Goal: Information Seeking & Learning: Check status

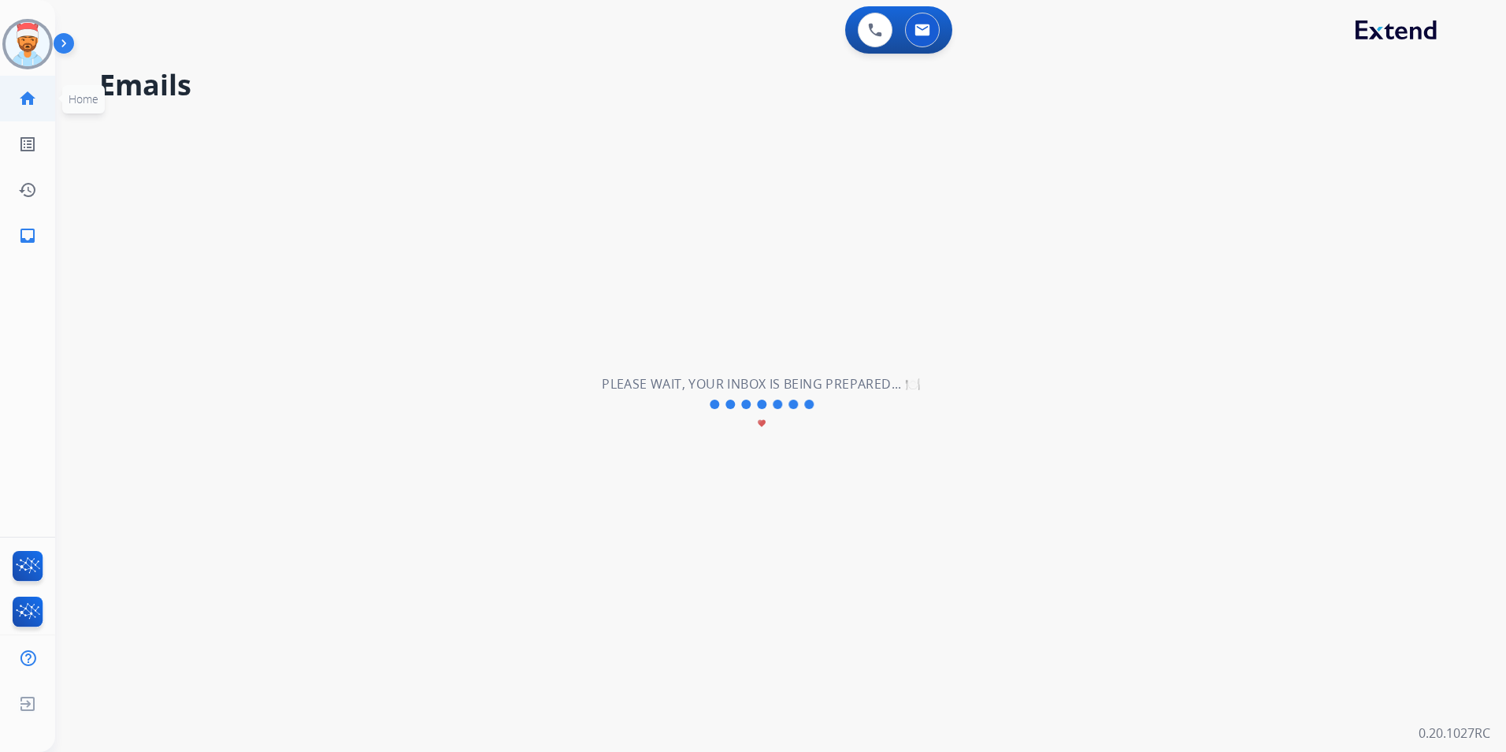
click at [25, 98] on mat-icon "home" at bounding box center [27, 98] width 19 height 19
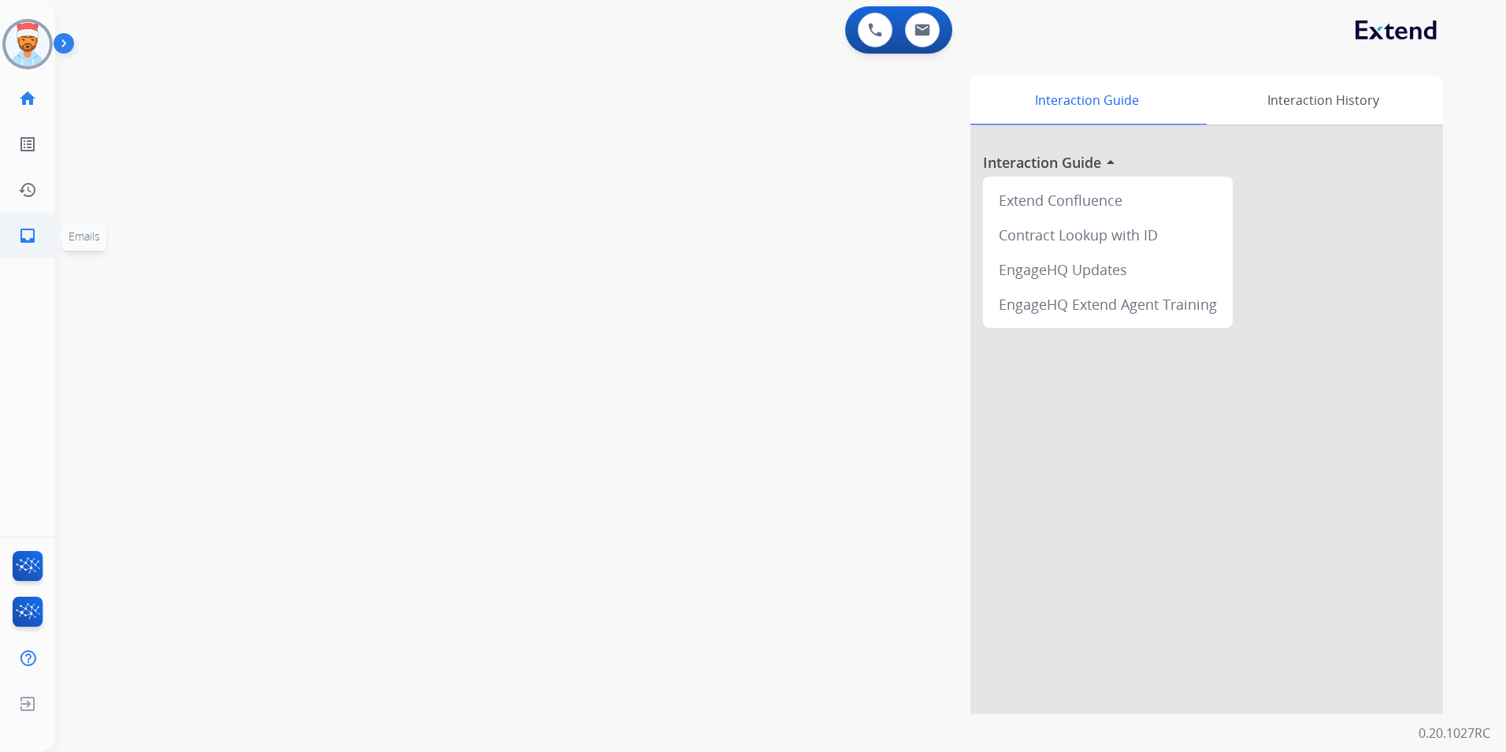
click at [24, 232] on mat-icon "inbox" at bounding box center [27, 235] width 19 height 19
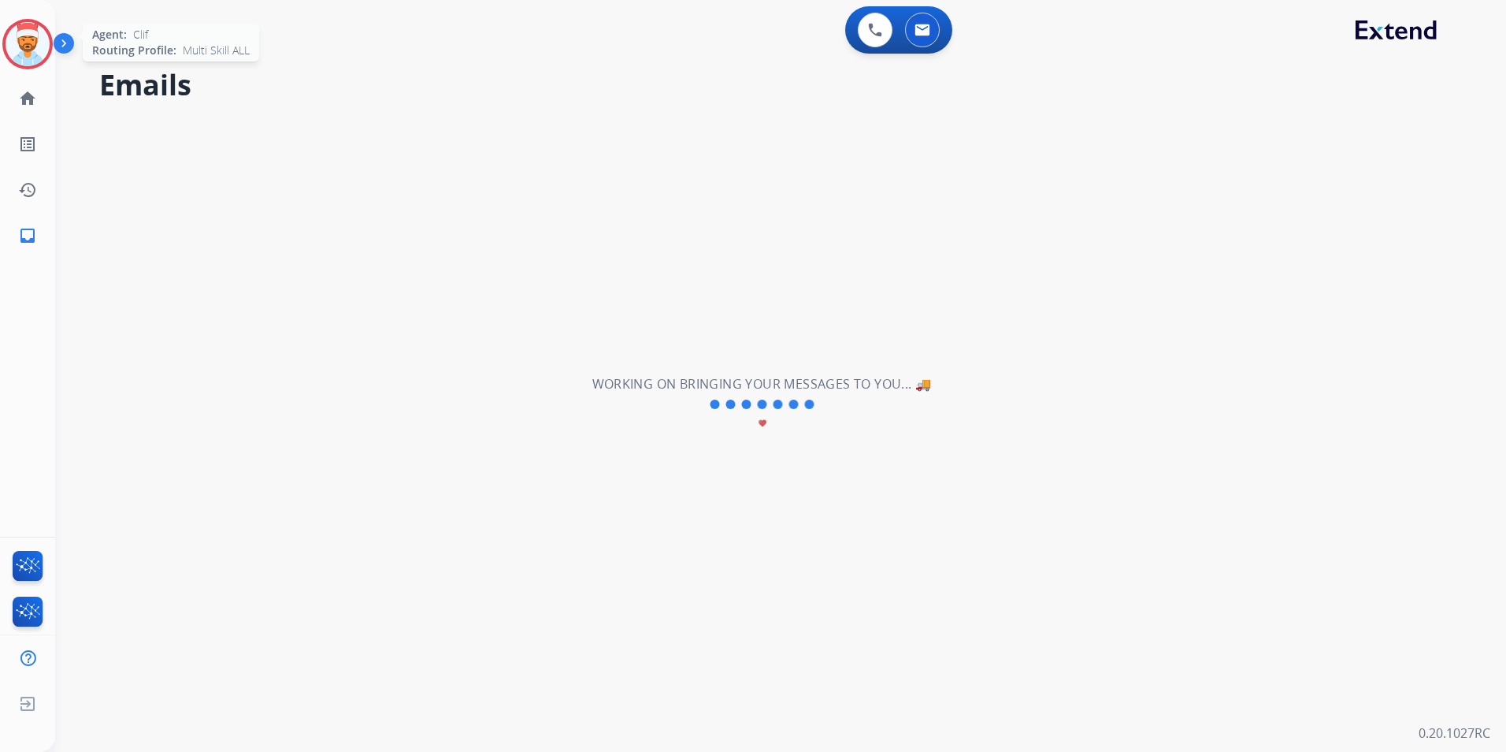
click at [24, 58] on img at bounding box center [28, 44] width 44 height 44
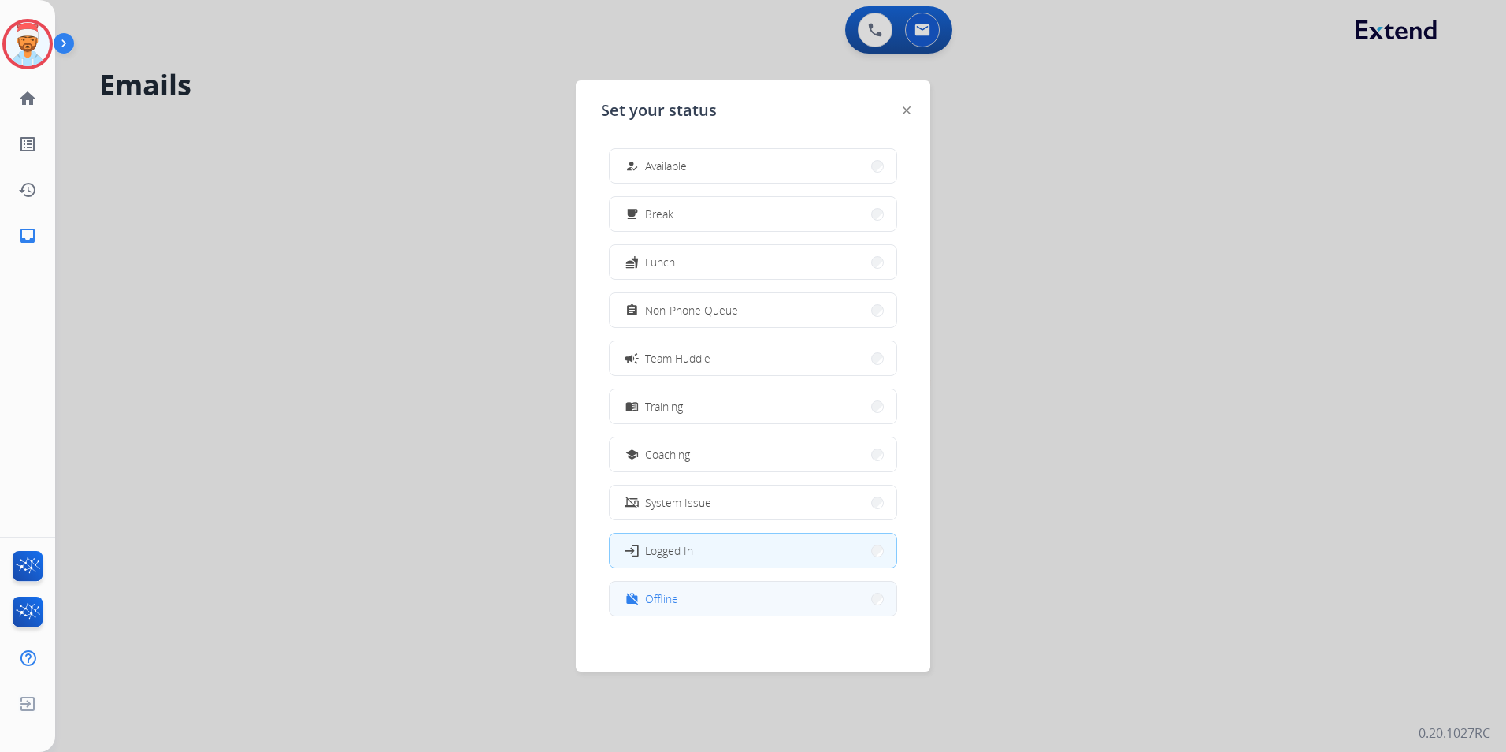
click at [672, 597] on span "Offline" at bounding box center [661, 598] width 33 height 17
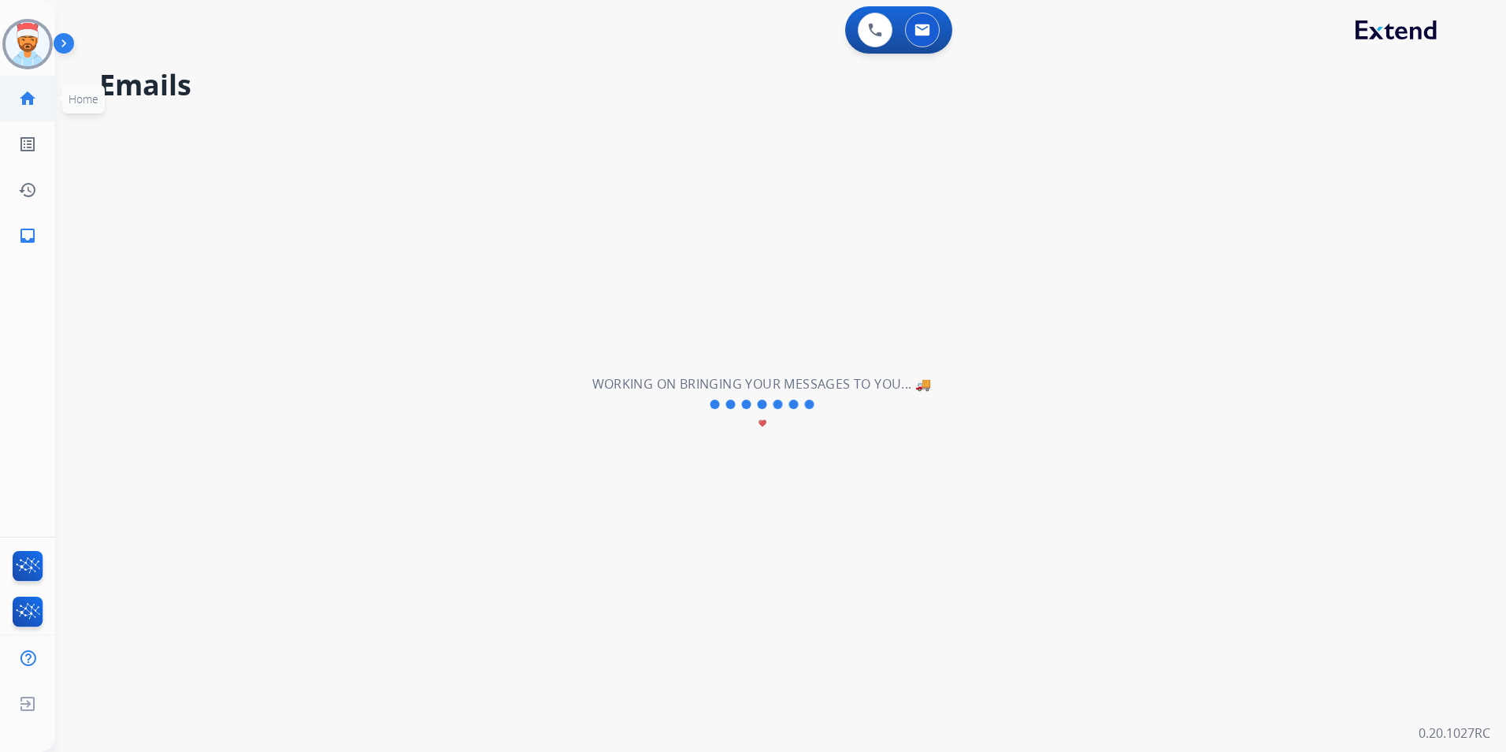
click at [28, 102] on mat-icon "home" at bounding box center [27, 98] width 19 height 19
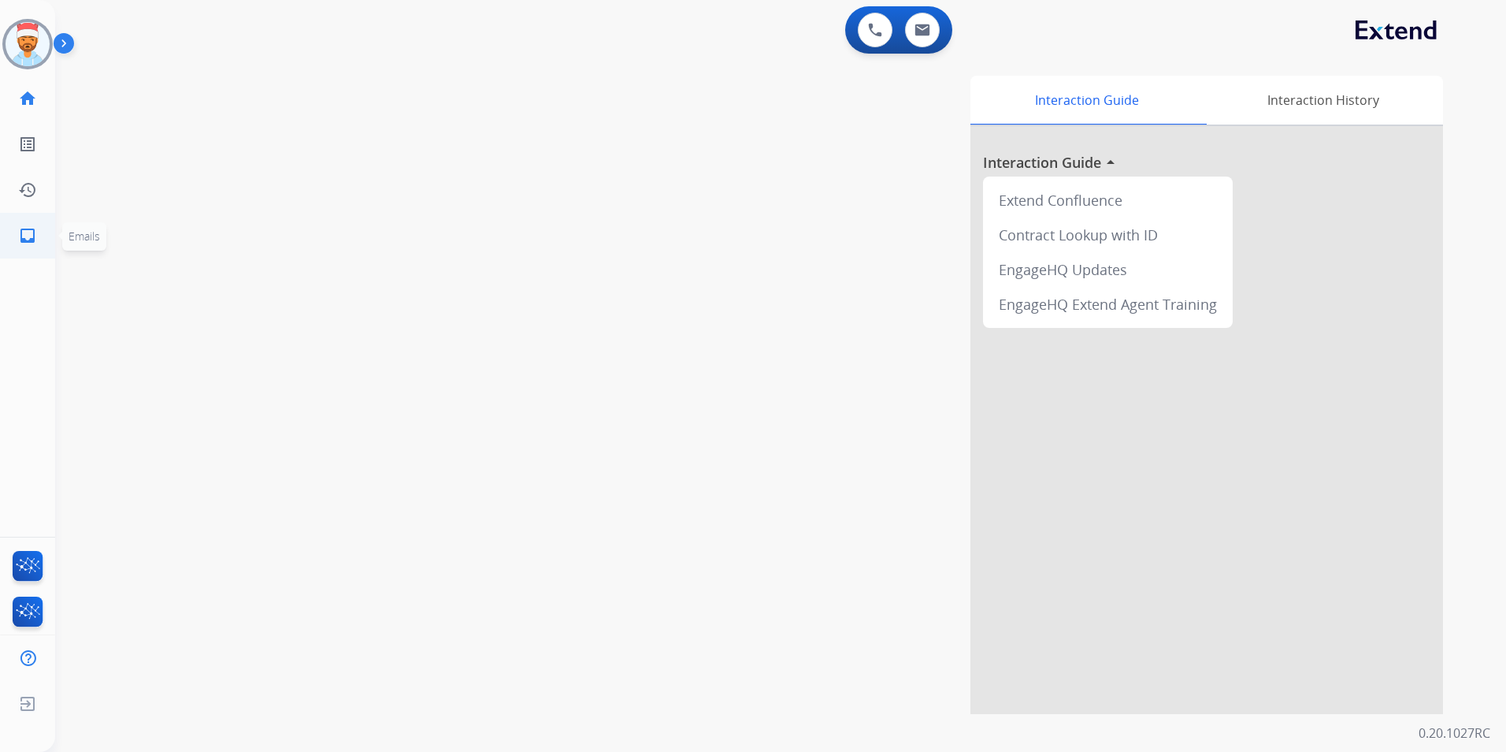
click at [32, 236] on mat-icon "inbox" at bounding box center [27, 235] width 19 height 19
select select "**********"
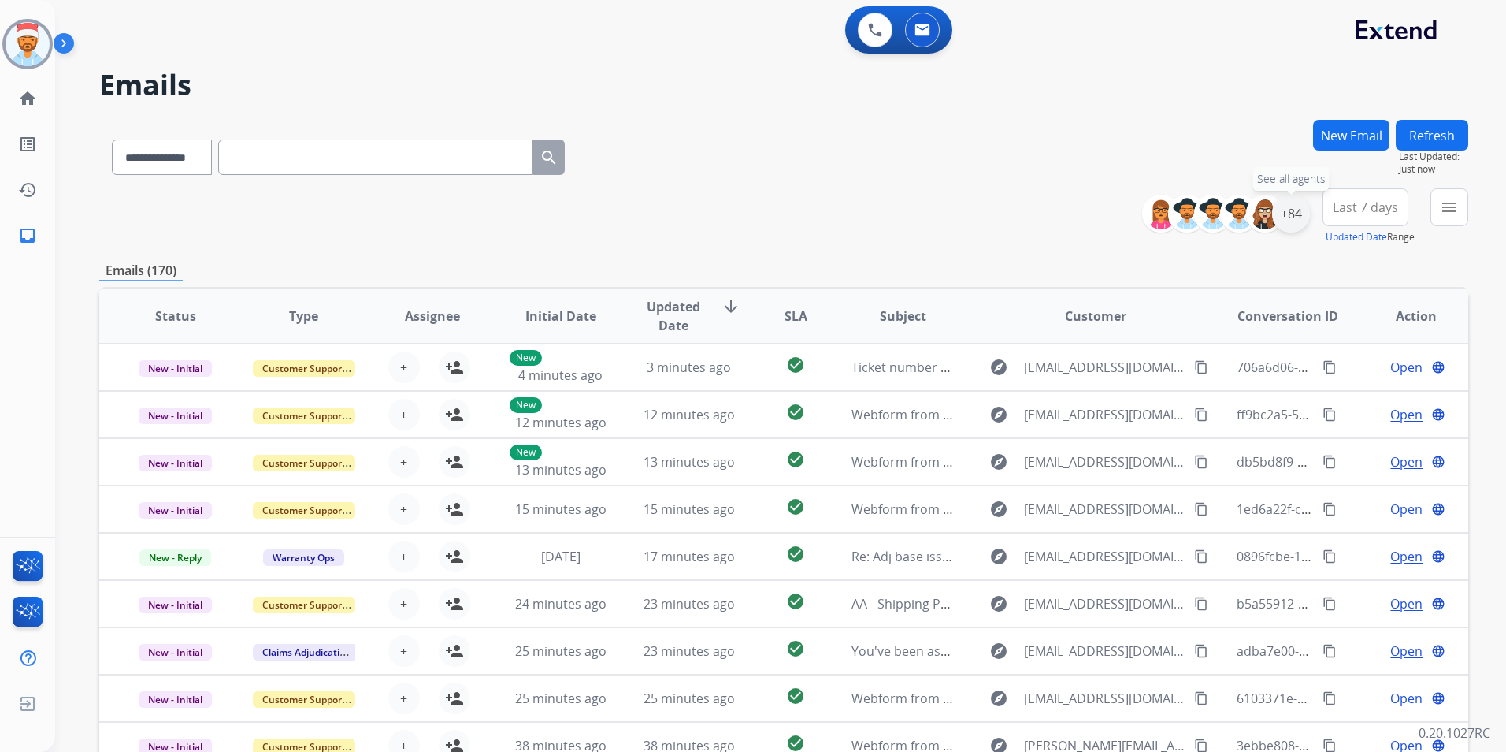
click at [1292, 215] on div "+84" at bounding box center [1291, 214] width 38 height 38
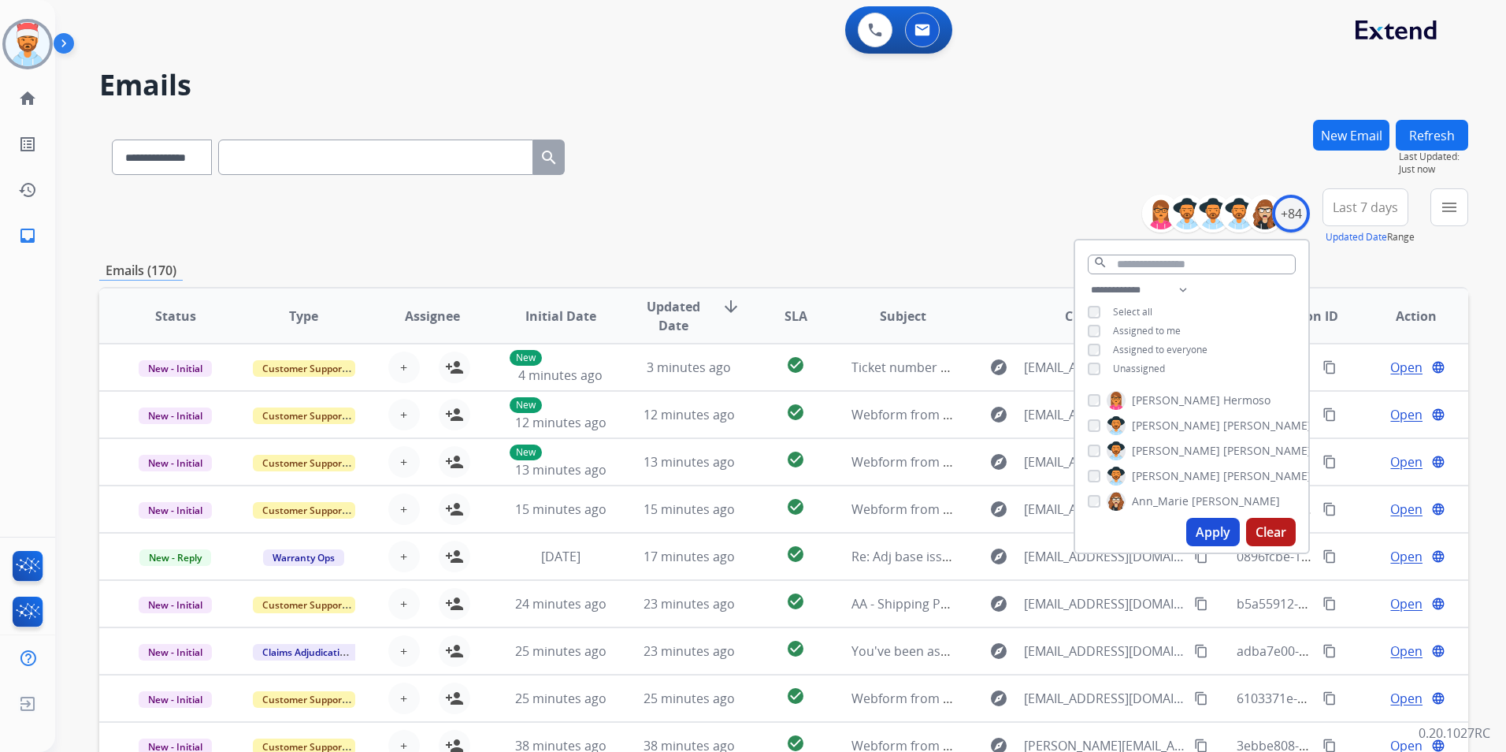
click at [1213, 535] on button "Apply" at bounding box center [1213, 532] width 54 height 28
drag, startPoint x: 1209, startPoint y: 532, endPoint x: 1217, endPoint y: 524, distance: 11.1
click at [1211, 533] on button "Apply" at bounding box center [1213, 532] width 54 height 28
click at [1338, 204] on span "Last 7 days" at bounding box center [1365, 207] width 65 height 6
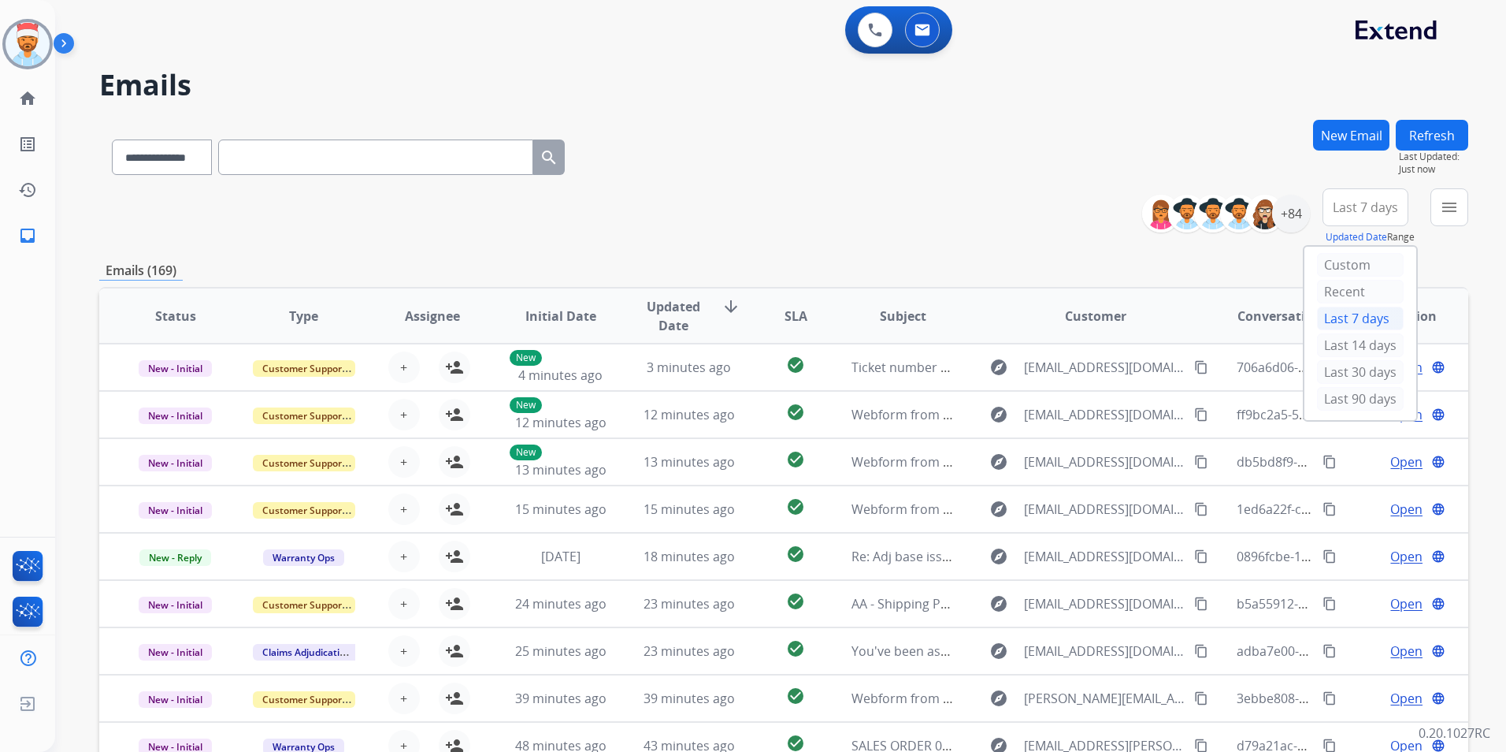
drag, startPoint x: 1324, startPoint y: 402, endPoint x: 1353, endPoint y: 367, distance: 44.8
click at [1326, 402] on div "Last 90 days" at bounding box center [1360, 399] width 87 height 24
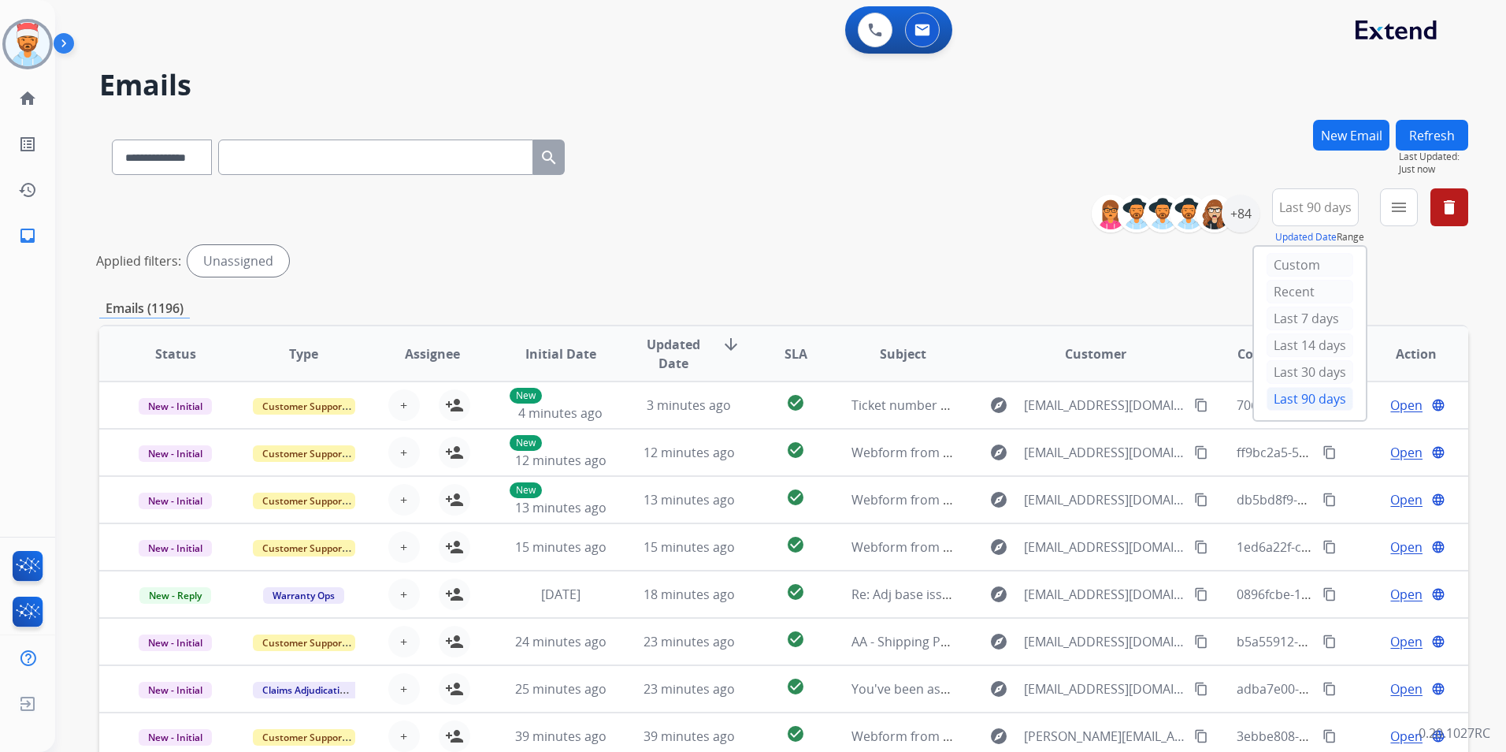
click at [1394, 206] on mat-icon "menu" at bounding box center [1399, 207] width 19 height 19
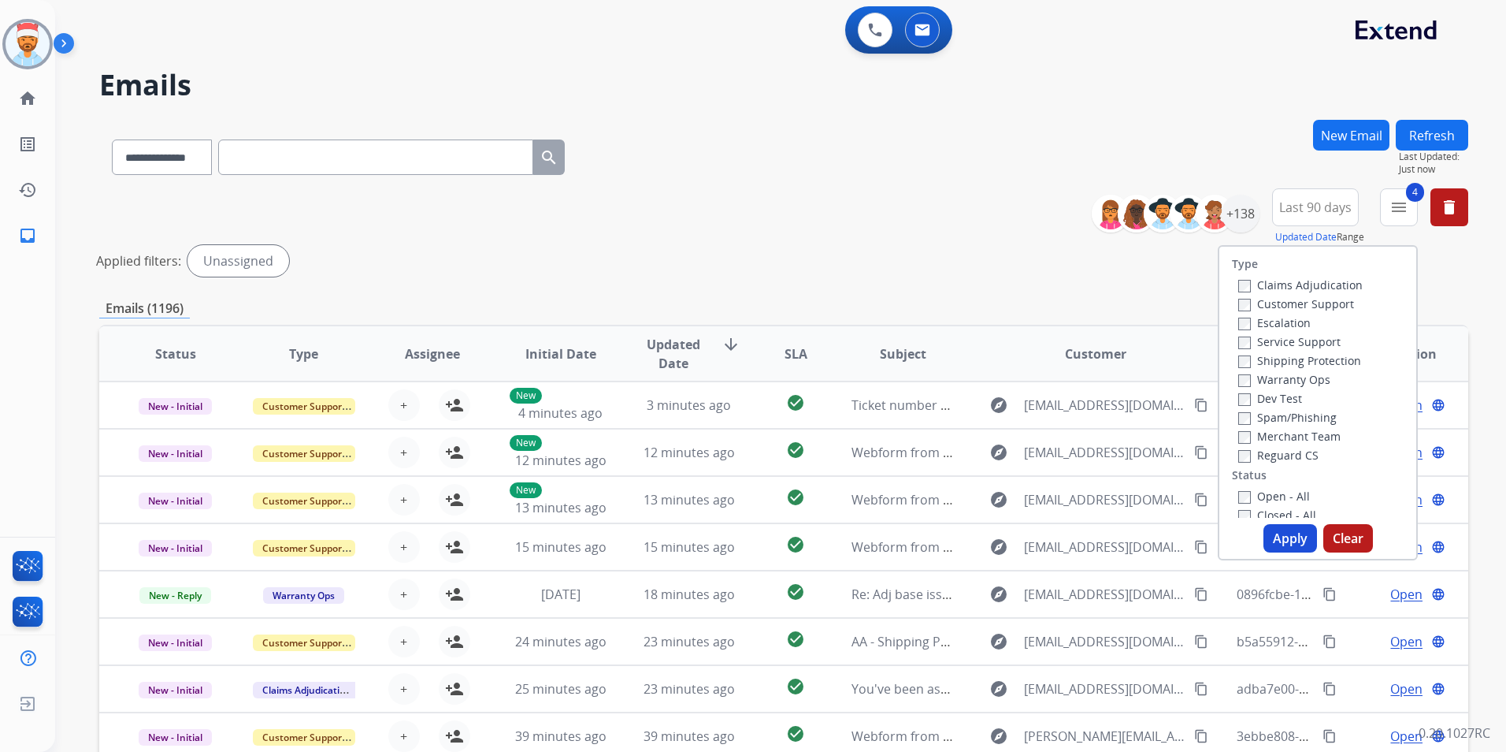
click at [1271, 536] on button "Apply" at bounding box center [1291, 538] width 54 height 28
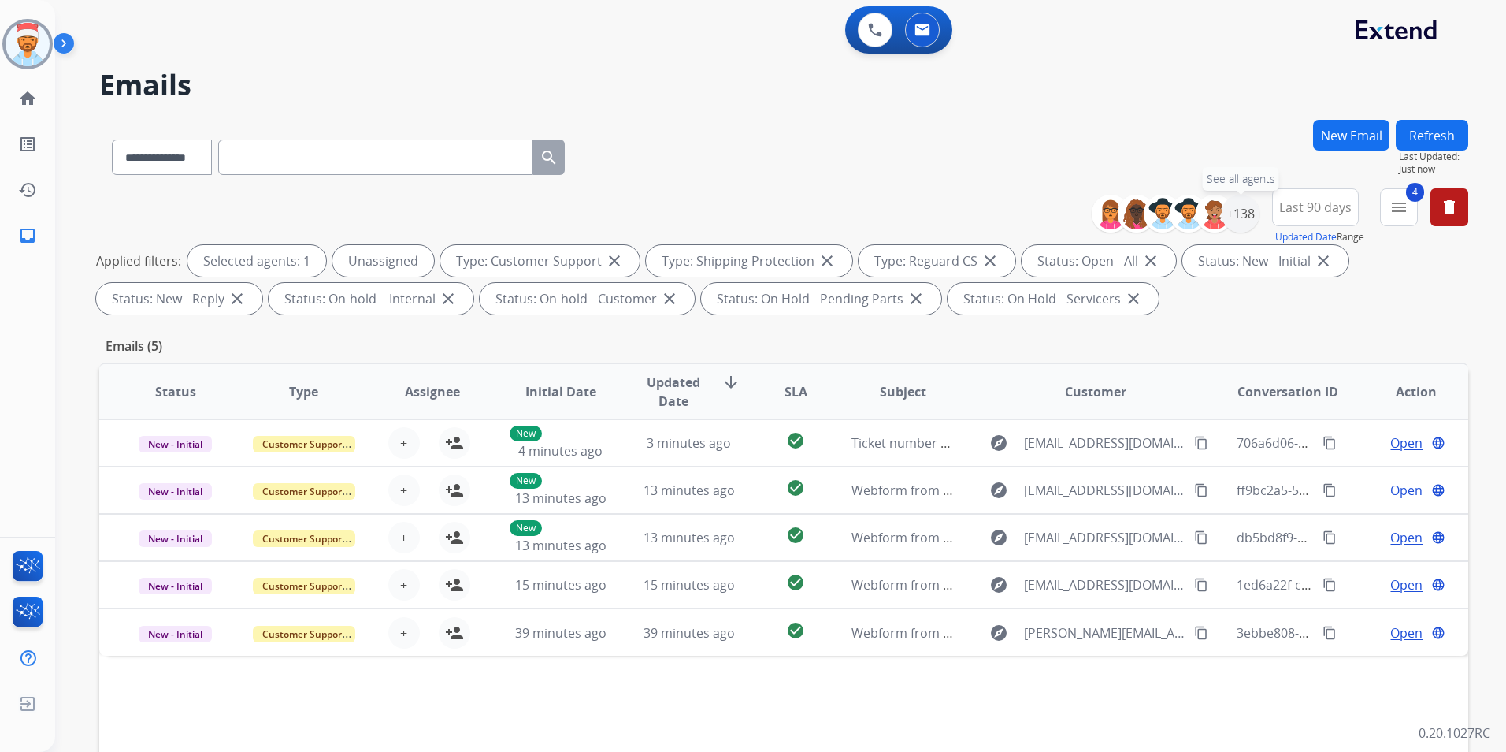
drag, startPoint x: 1245, startPoint y: 216, endPoint x: 1244, endPoint y: 276, distance: 59.9
click at [1245, 216] on div "+138" at bounding box center [1241, 214] width 38 height 38
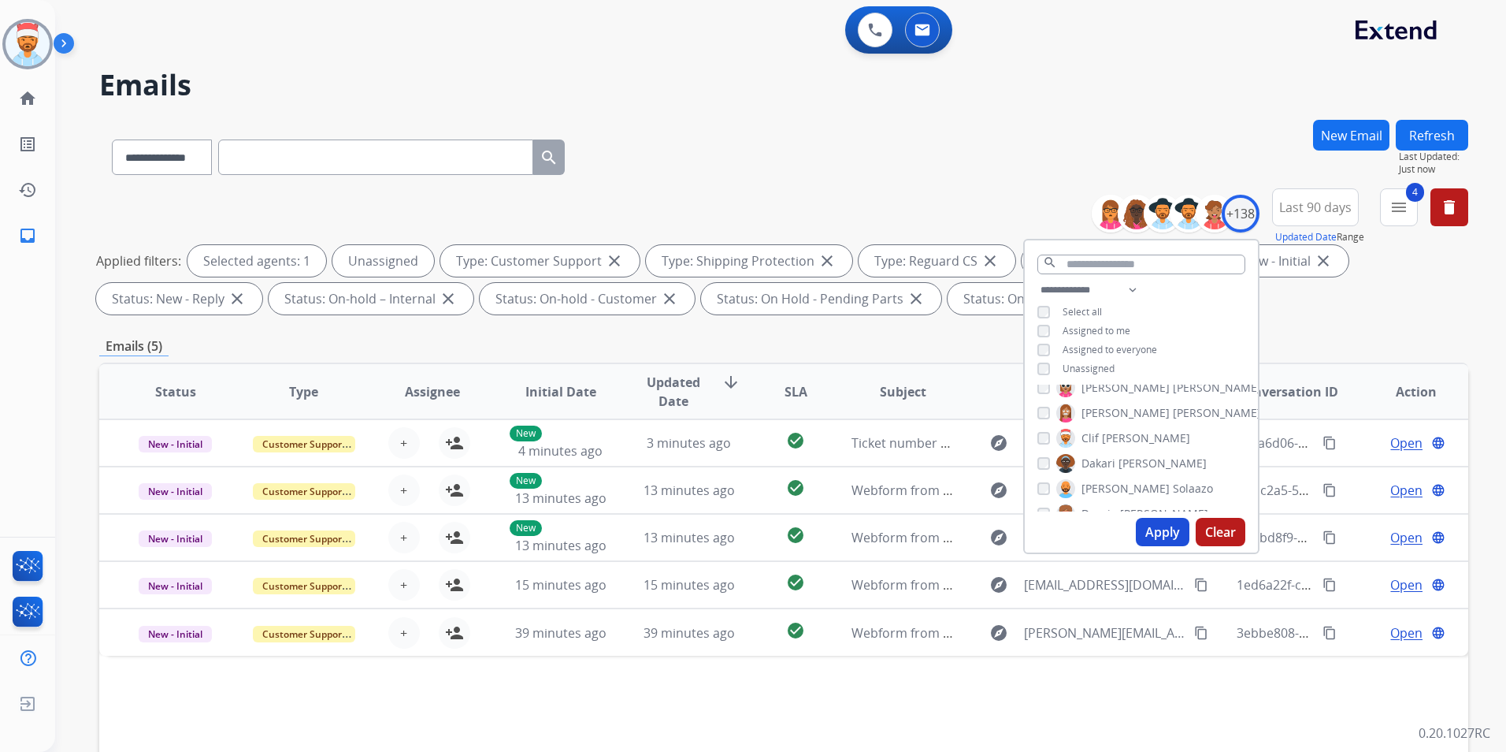
scroll to position [709, 0]
click at [1163, 530] on button "Apply" at bounding box center [1163, 532] width 54 height 28
click at [1338, 325] on div "**********" at bounding box center [783, 546] width 1369 height 852
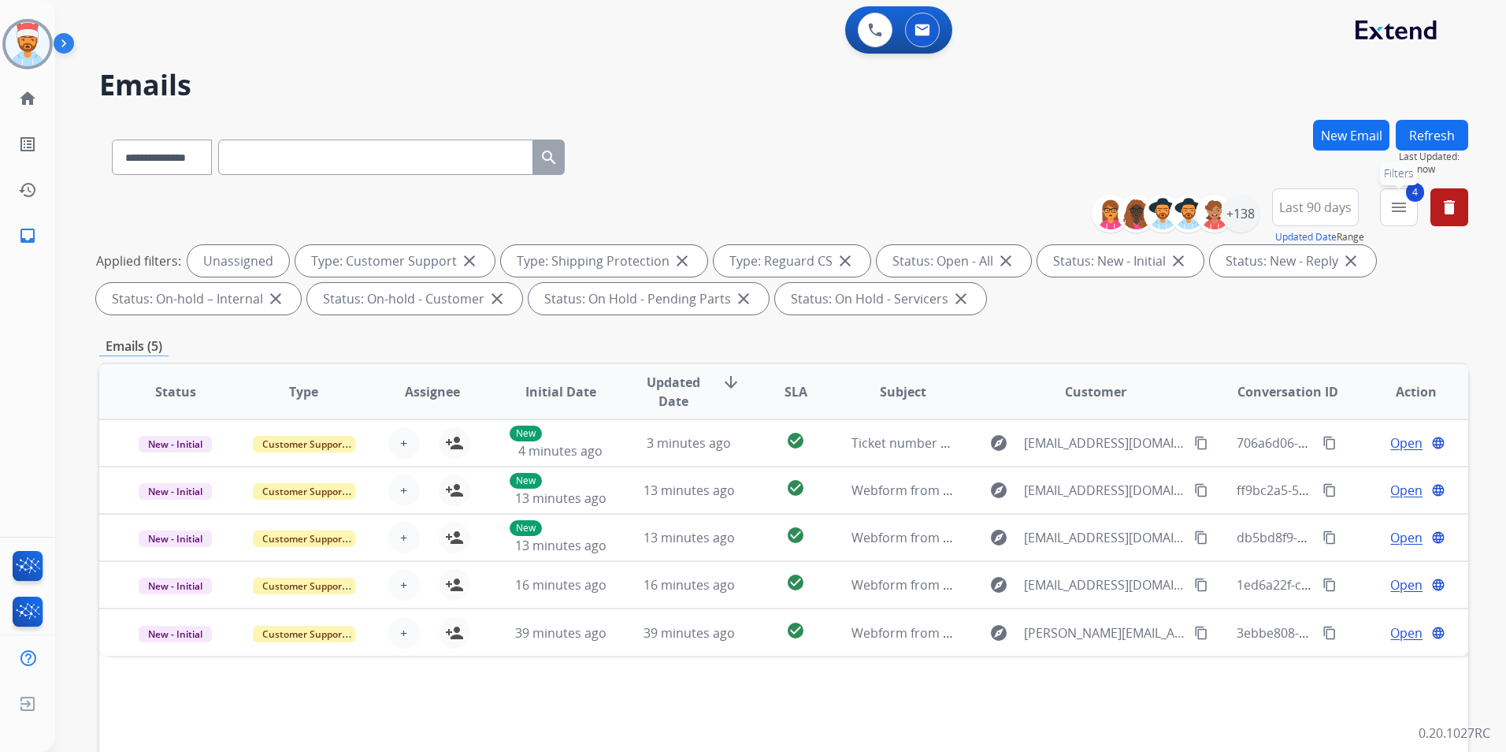
drag, startPoint x: 1392, startPoint y: 210, endPoint x: 1394, endPoint y: 227, distance: 16.7
click at [1392, 210] on mat-icon "menu" at bounding box center [1399, 207] width 19 height 19
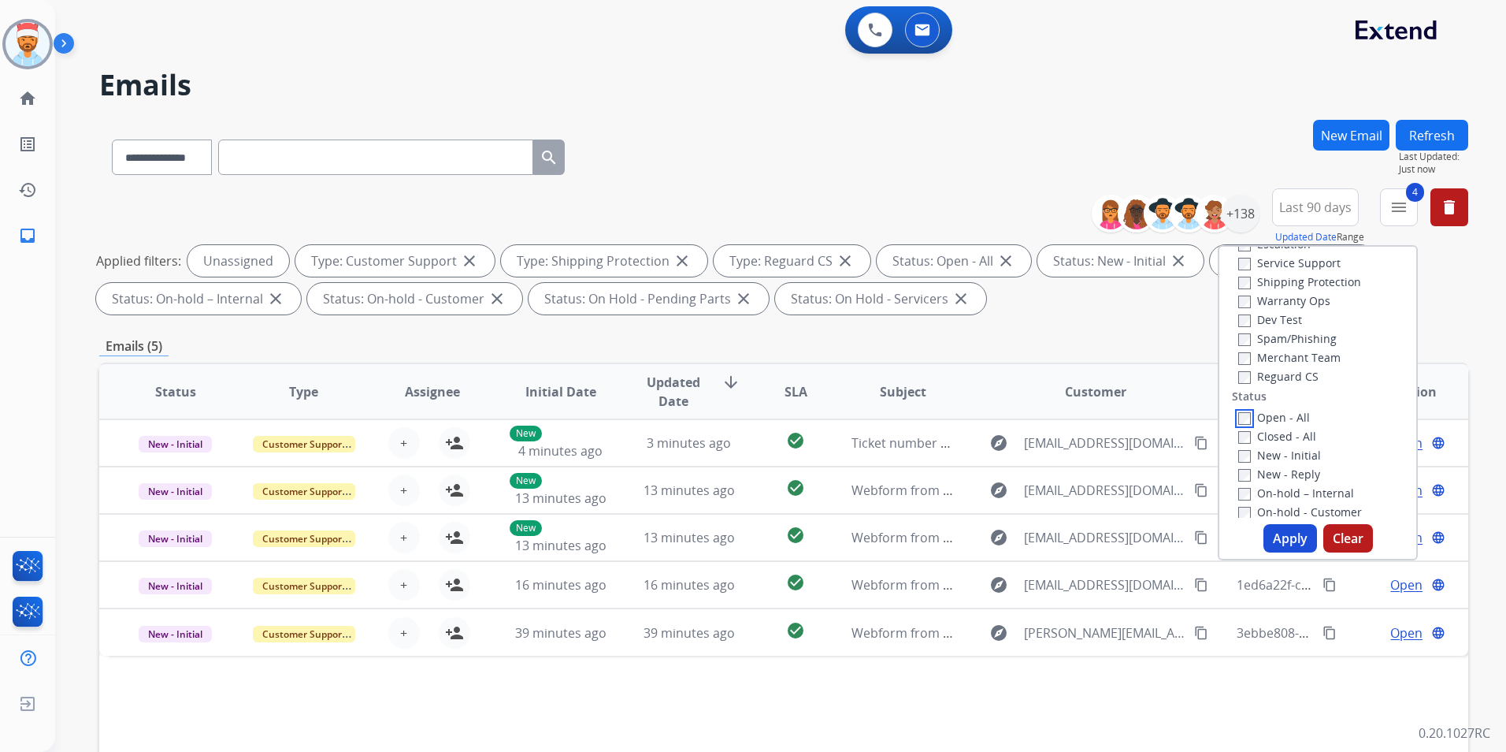
scroll to position [394, 0]
drag, startPoint x: 1280, startPoint y: 527, endPoint x: 1287, endPoint y: 532, distance: 8.5
click at [1282, 528] on button "Apply" at bounding box center [1291, 538] width 54 height 28
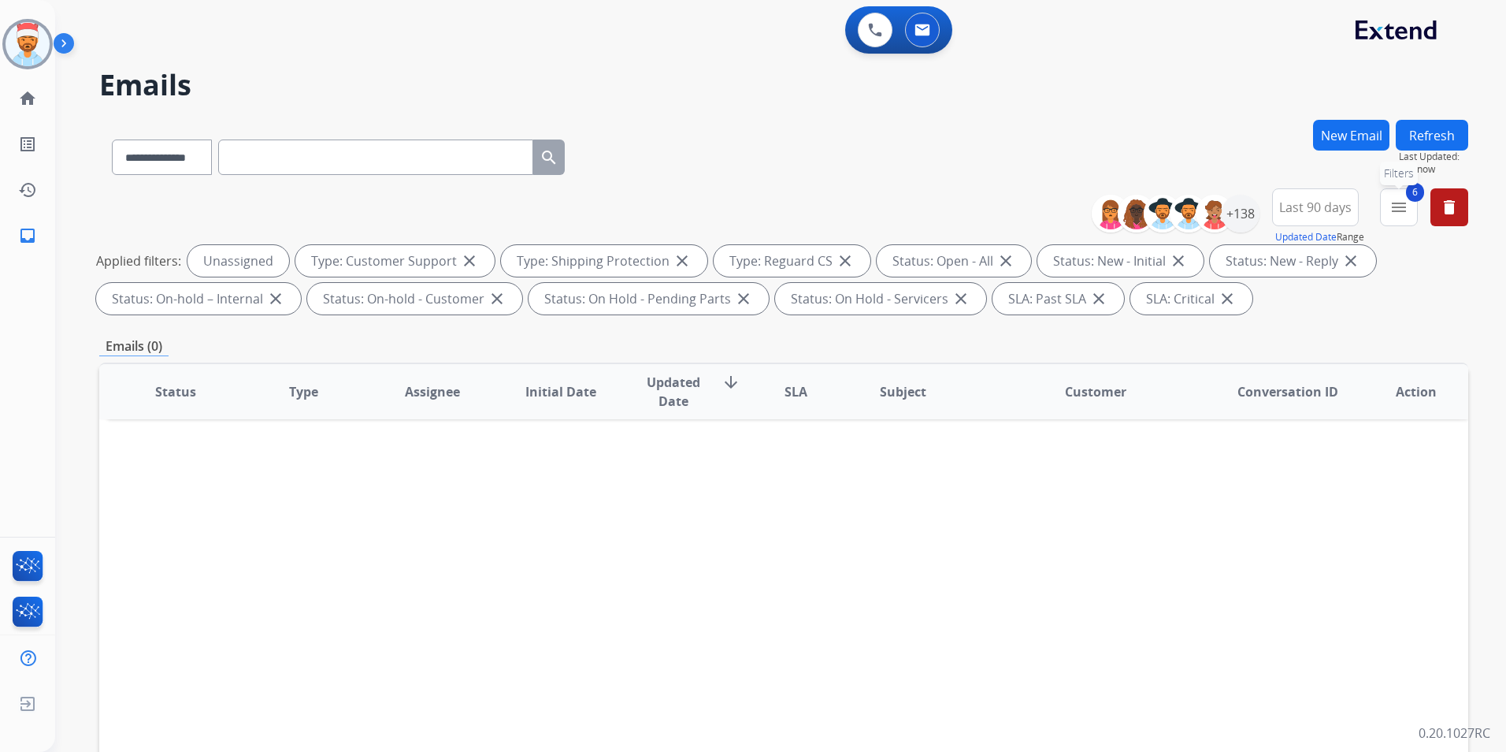
drag, startPoint x: 1391, startPoint y: 211, endPoint x: 1380, endPoint y: 243, distance: 33.4
click at [1393, 211] on mat-icon "menu" at bounding box center [1399, 207] width 19 height 19
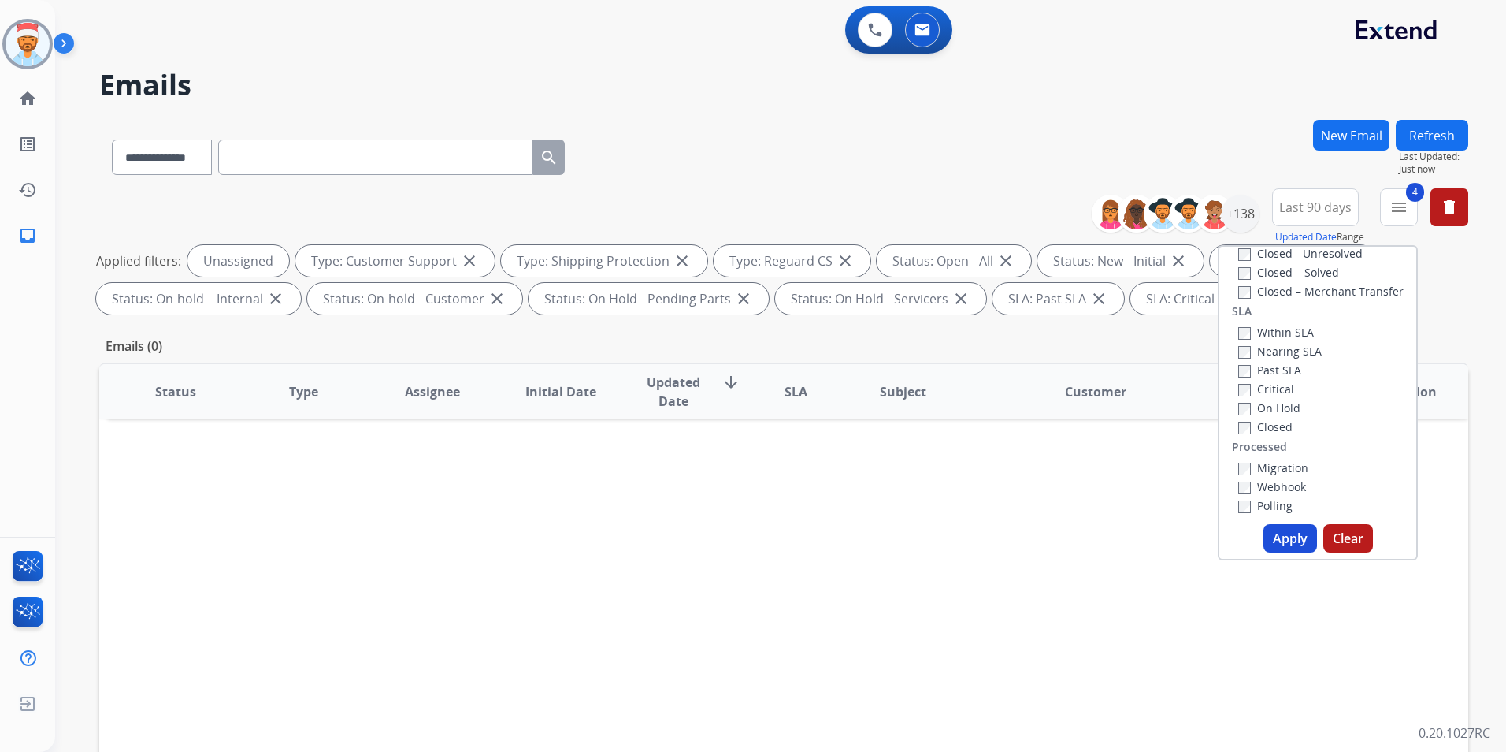
click at [1130, 462] on div "Status Type Assignee Initial Date Updated Date arrow_downward SLA Subject Custo…" at bounding box center [783, 626] width 1369 height 528
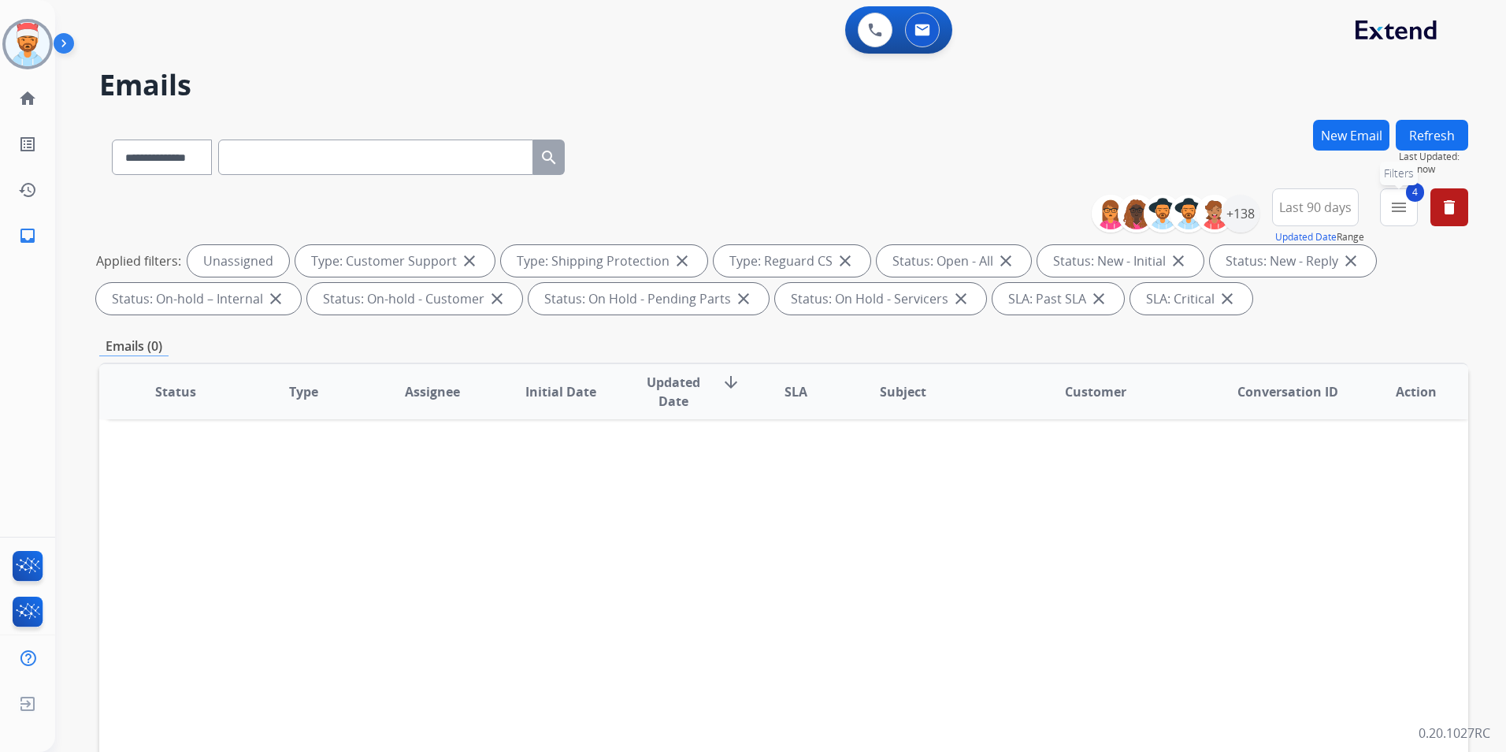
click at [1397, 210] on mat-icon "menu" at bounding box center [1399, 207] width 19 height 19
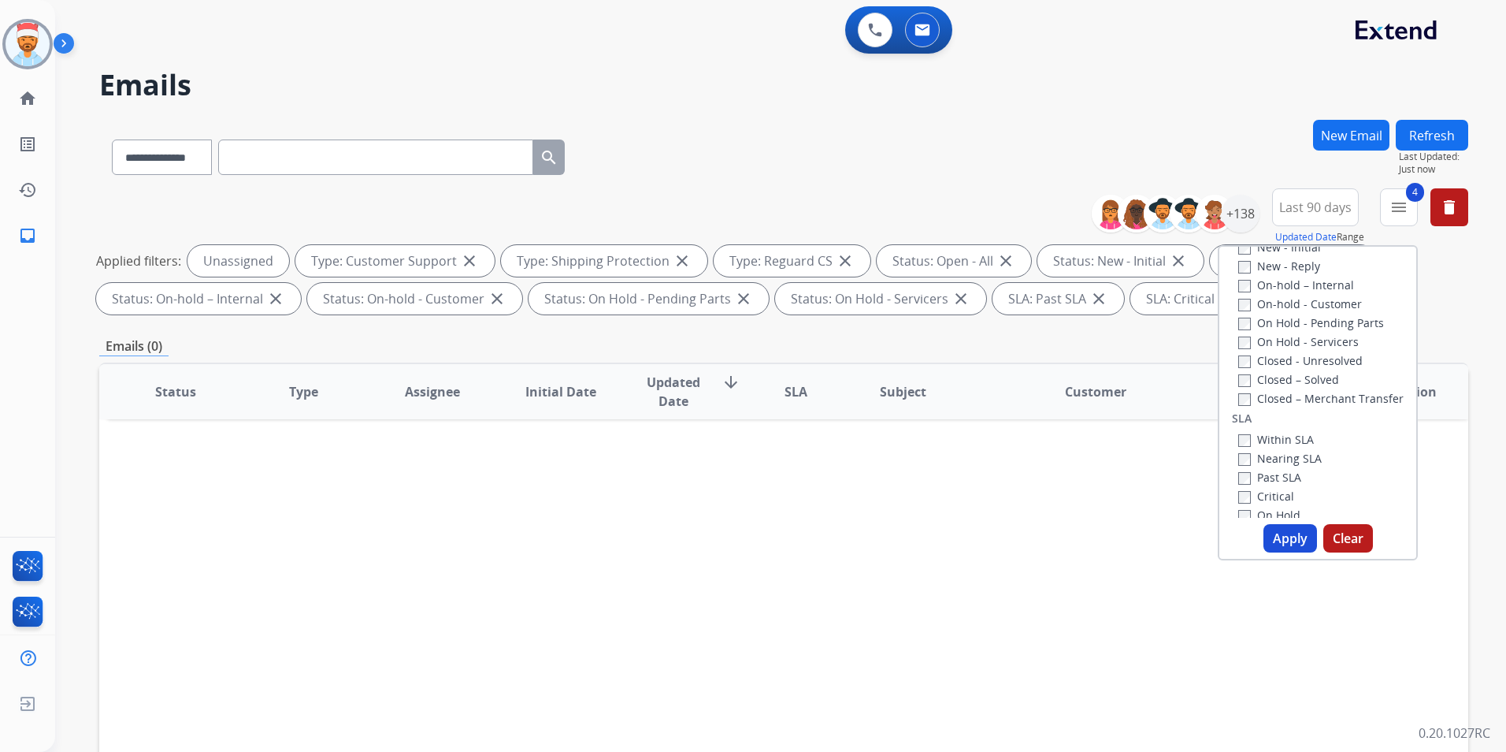
scroll to position [315, 0]
click at [1283, 535] on button "Apply" at bounding box center [1291, 538] width 54 height 28
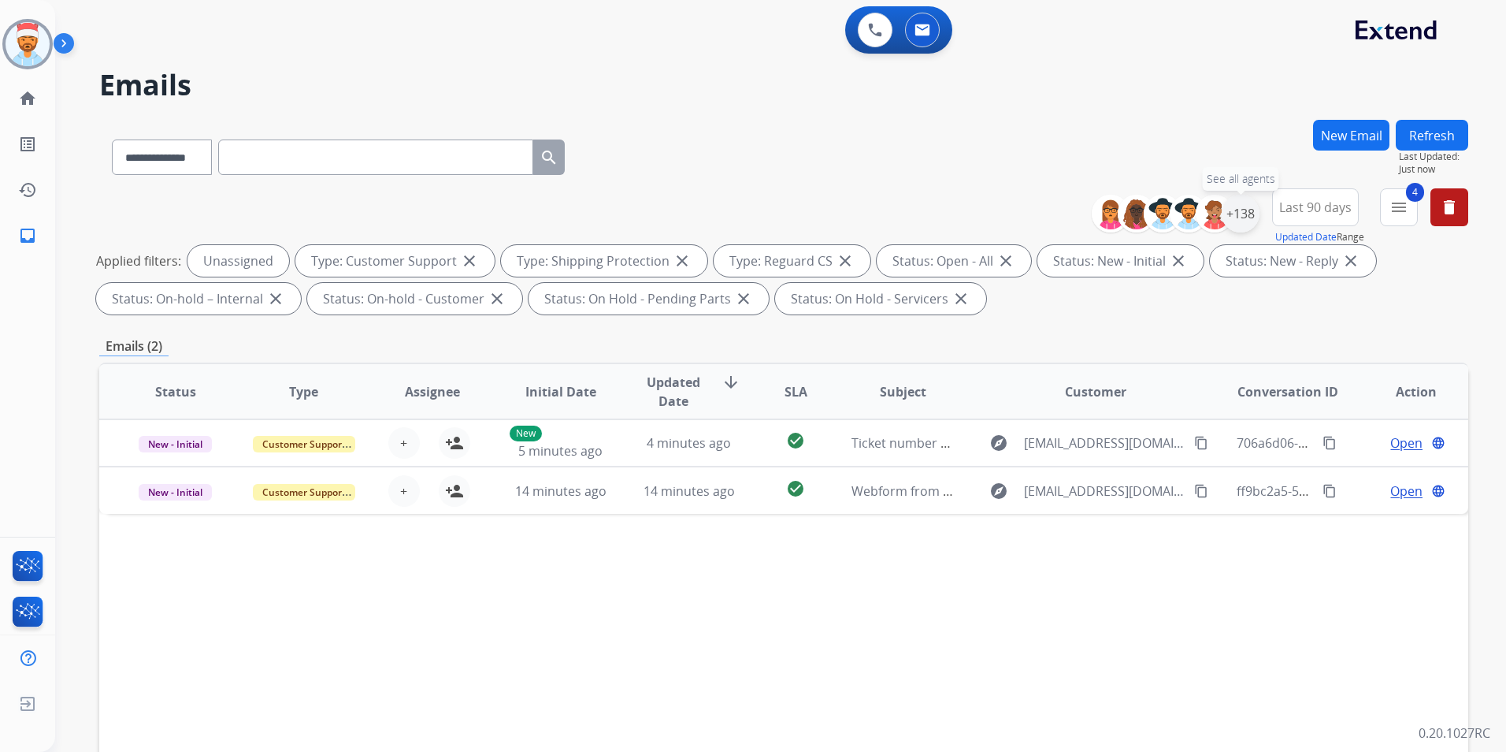
click at [1241, 214] on div "+138" at bounding box center [1241, 214] width 38 height 38
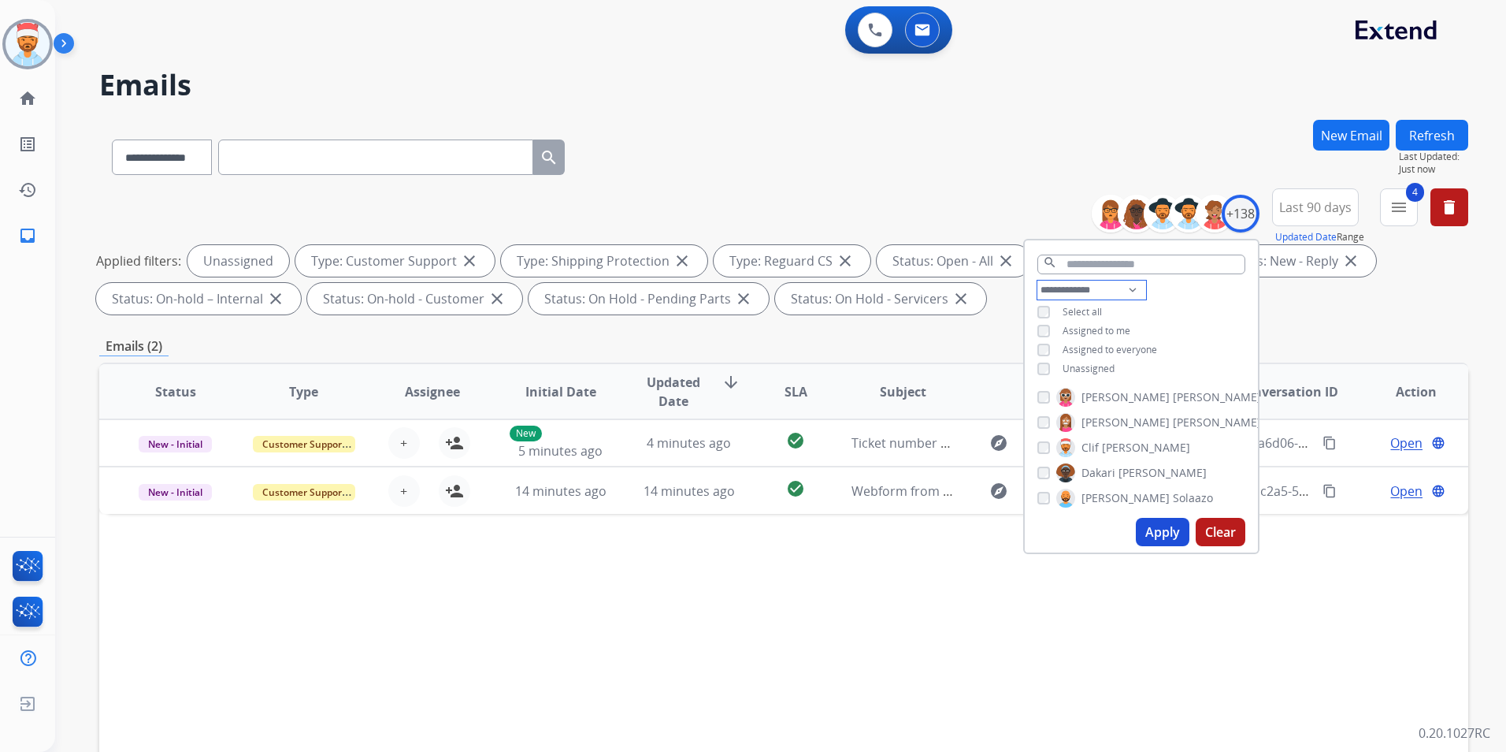
drag, startPoint x: 1060, startPoint y: 286, endPoint x: 1060, endPoint y: 300, distance: 14.2
click at [1060, 286] on select "**********" at bounding box center [1091, 289] width 109 height 19
select select "**********"
click at [1037, 280] on select "**********" at bounding box center [1091, 289] width 109 height 19
click at [1150, 528] on button "Apply" at bounding box center [1163, 532] width 54 height 28
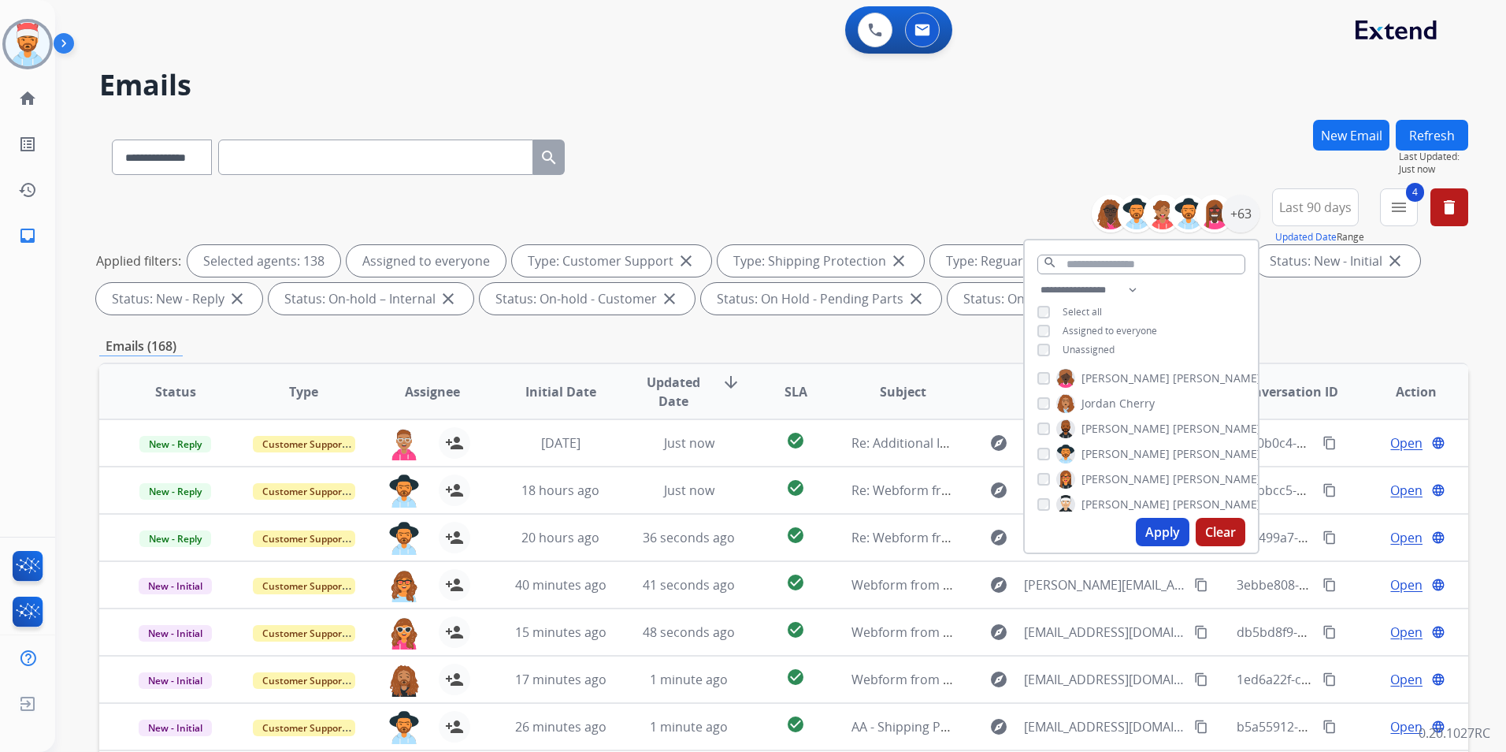
click at [1162, 533] on button "Apply" at bounding box center [1163, 532] width 54 height 28
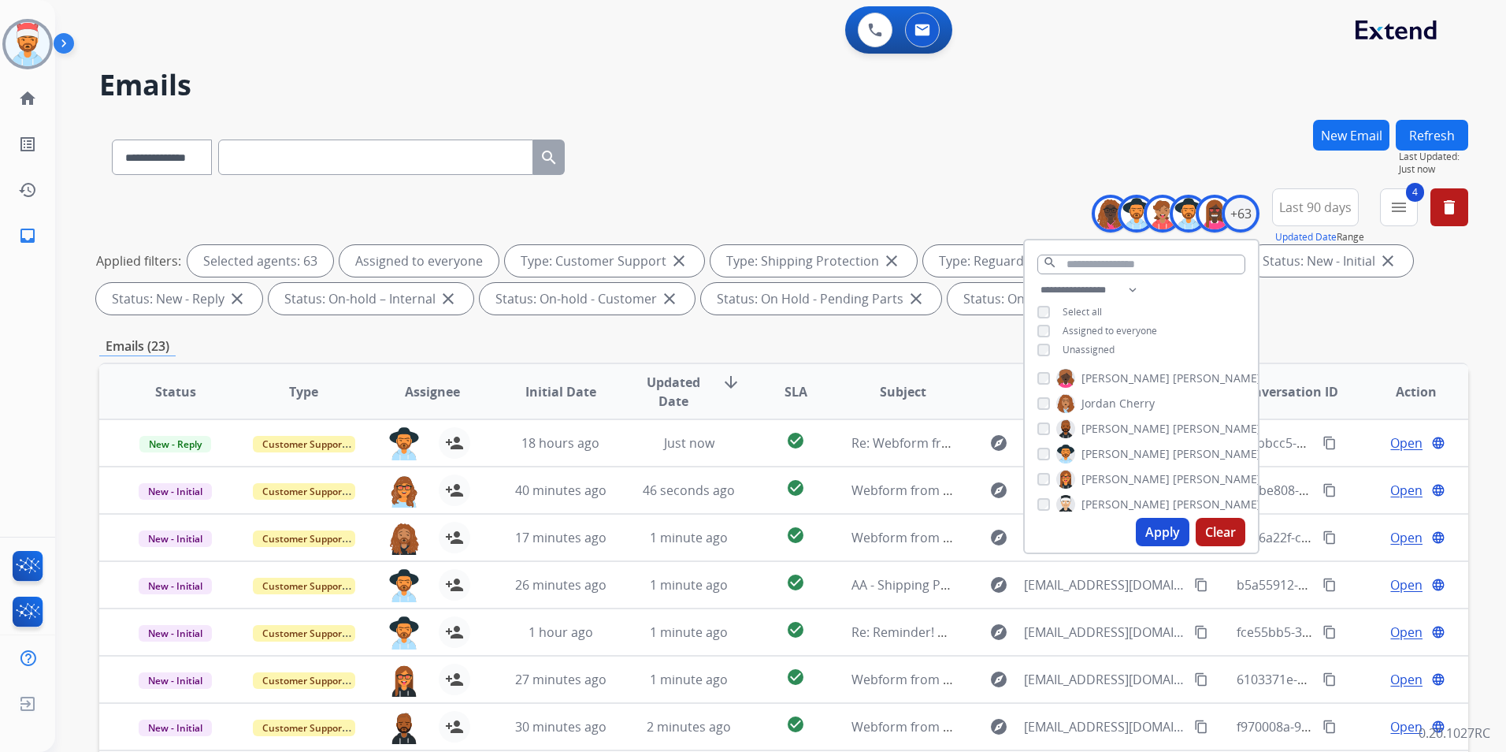
click at [1346, 326] on div "**********" at bounding box center [783, 546] width 1369 height 852
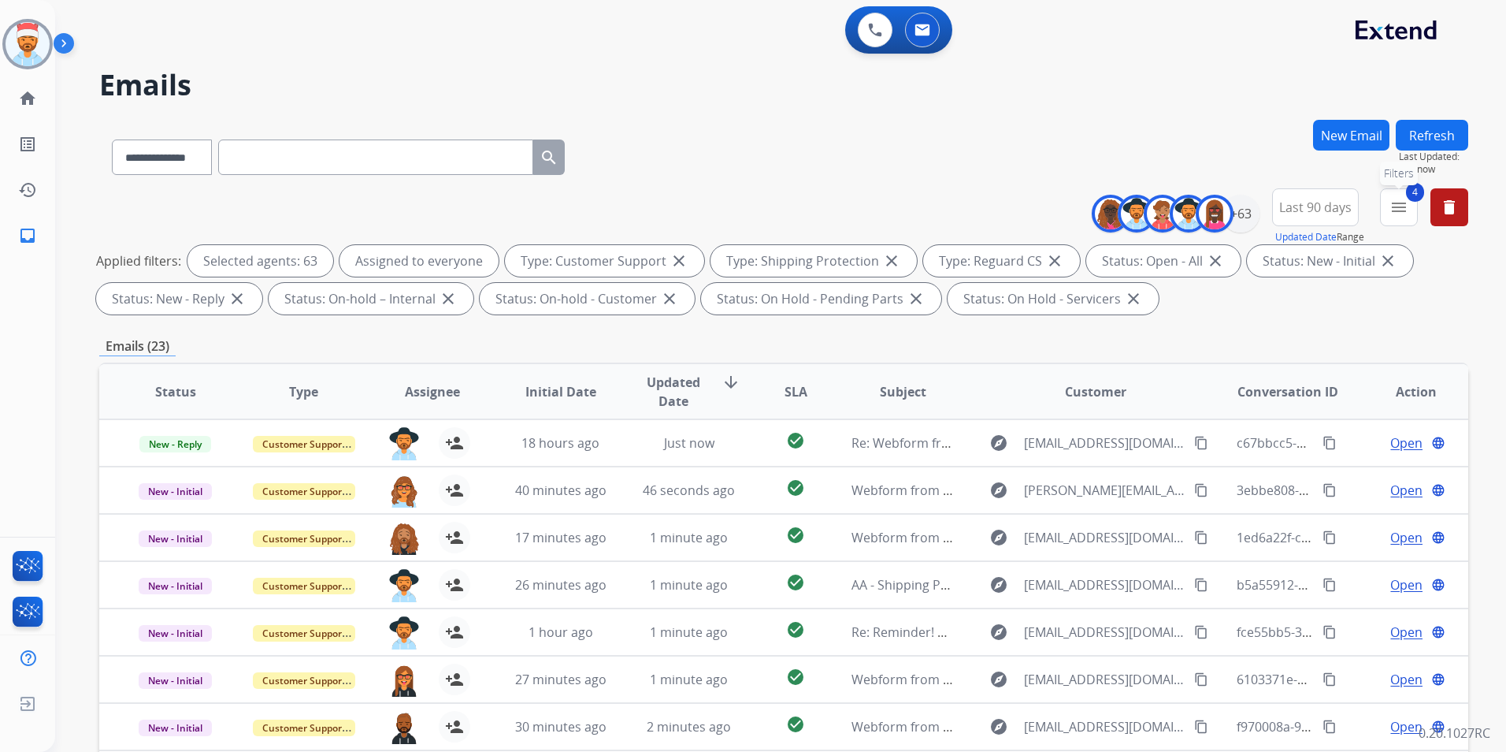
drag, startPoint x: 1399, startPoint y: 212, endPoint x: 1379, endPoint y: 255, distance: 47.9
click at [1399, 212] on mat-icon "menu" at bounding box center [1399, 207] width 19 height 19
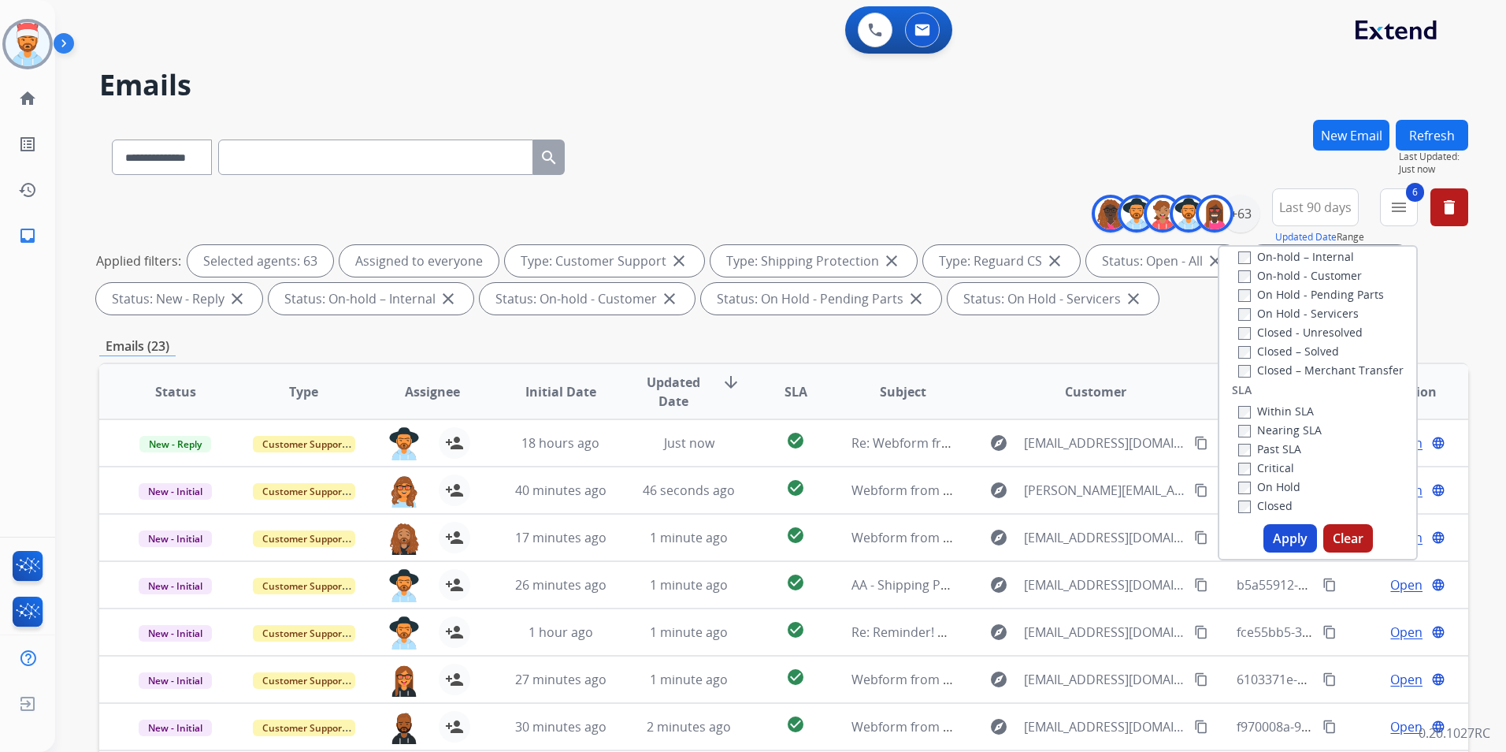
click at [1291, 533] on button "Apply" at bounding box center [1291, 538] width 54 height 28
